Goal: Task Accomplishment & Management: Manage account settings

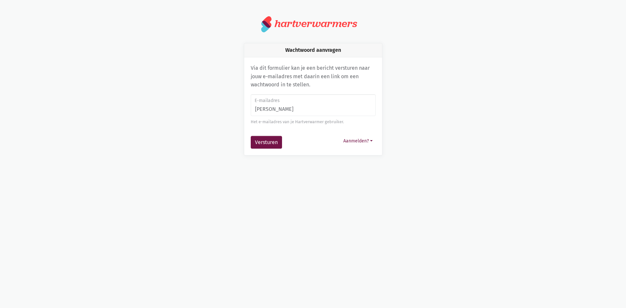
type input "[PERSON_NAME][EMAIL_ADDRESS][DOMAIN_NAME]"
click at [257, 142] on button "Versturen" at bounding box center [266, 142] width 31 height 13
type input "[PERSON_NAME][EMAIL_ADDRESS][DOMAIN_NAME]"
click at [277, 142] on button "Versturen" at bounding box center [266, 142] width 31 height 13
